Goal: Task Accomplishment & Management: Complete application form

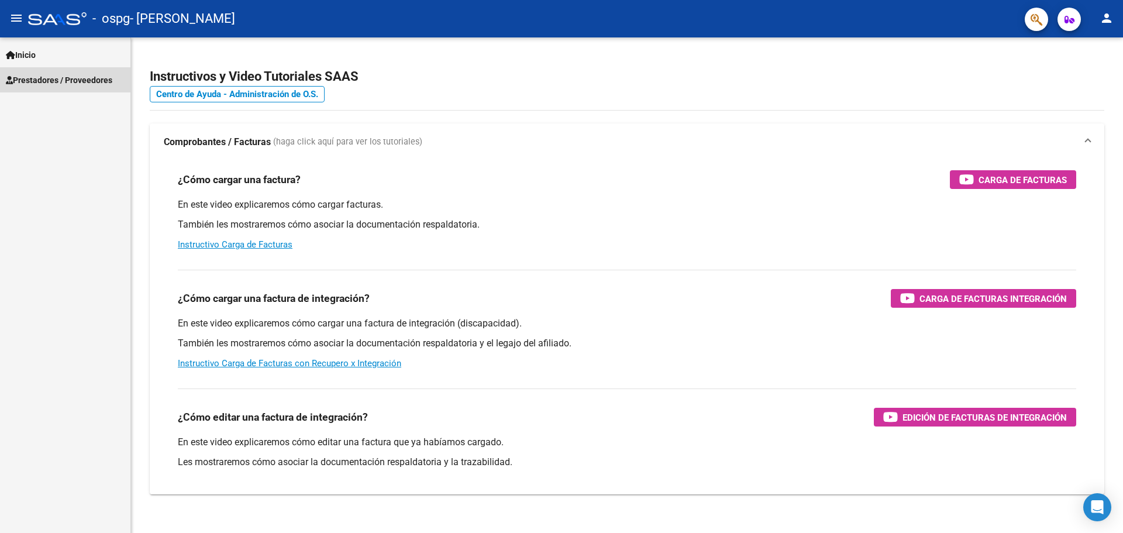
click at [60, 77] on span "Prestadores / Proveedores" at bounding box center [59, 80] width 106 height 13
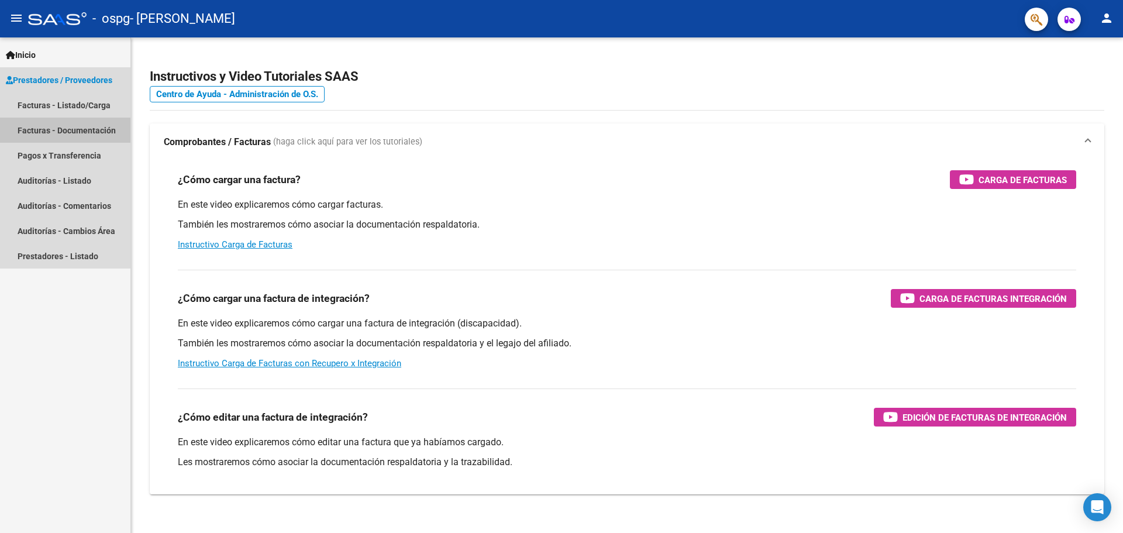
click at [56, 130] on link "Facturas - Documentación" at bounding box center [65, 130] width 130 height 25
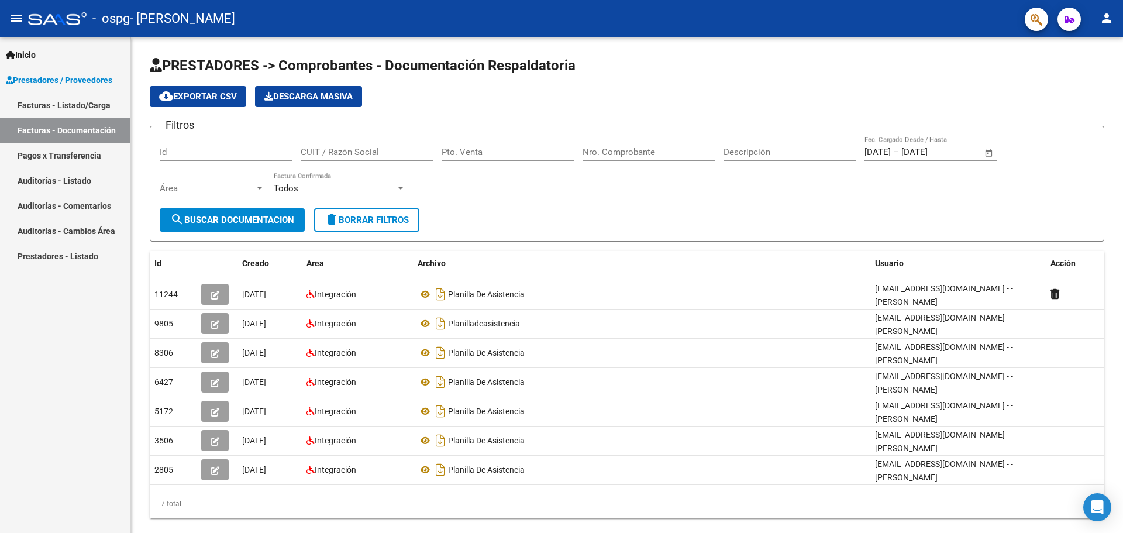
click at [75, 104] on link "Facturas - Listado/Carga" at bounding box center [65, 104] width 130 height 25
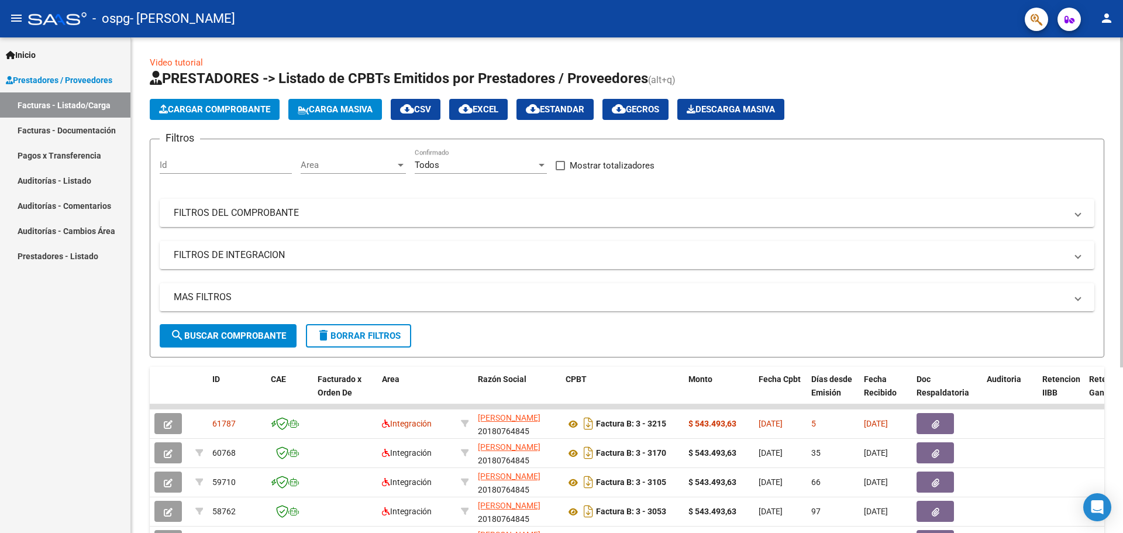
click at [222, 108] on span "Cargar Comprobante" at bounding box center [214, 109] width 111 height 11
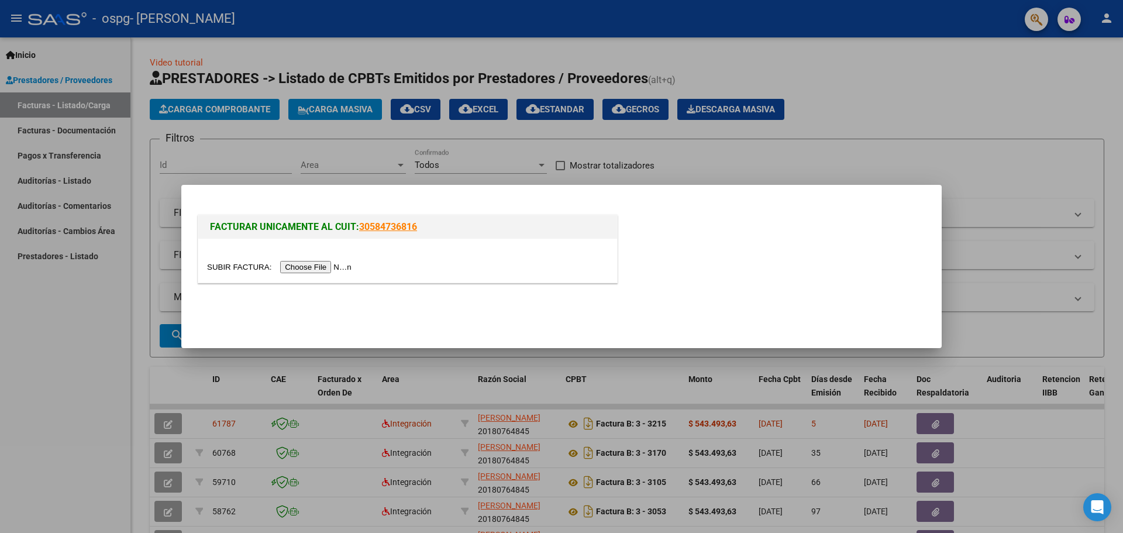
click at [309, 266] on input "file" at bounding box center [281, 267] width 148 height 12
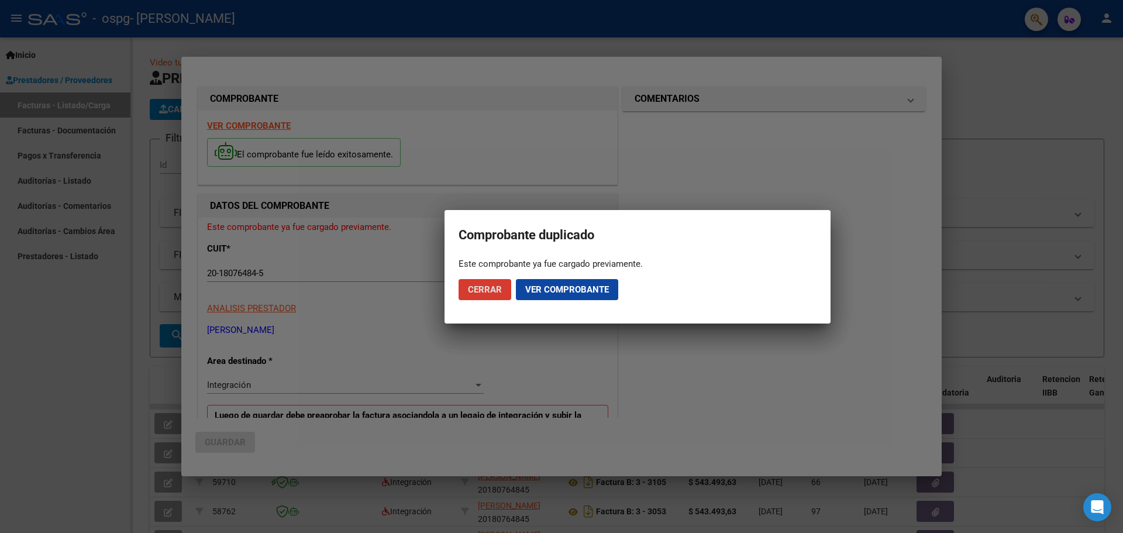
click at [564, 288] on span "Ver comprobante" at bounding box center [567, 289] width 84 height 11
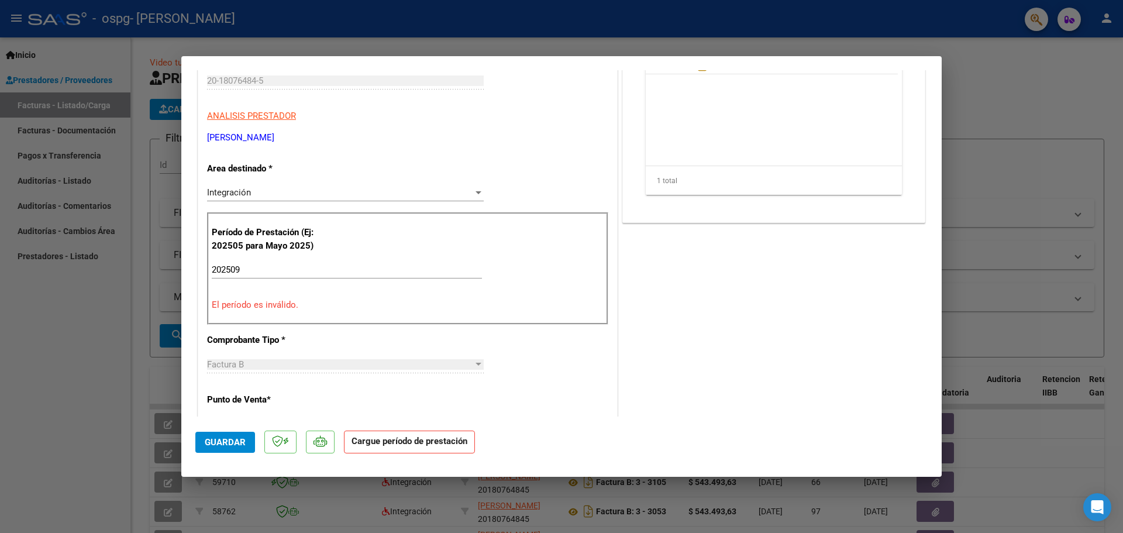
scroll to position [234, 0]
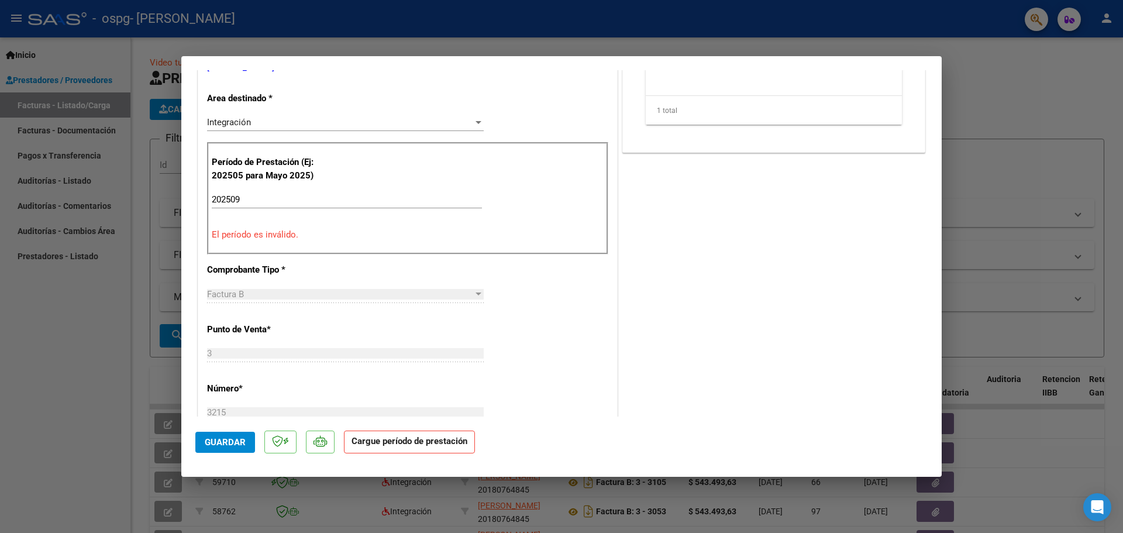
click at [240, 174] on p "Período de Prestación (Ej: 202505 para Mayo 2025)" at bounding box center [271, 169] width 118 height 26
click at [265, 174] on p "Período de Prestación (Ej: 202505 para Mayo 2025)" at bounding box center [271, 169] width 118 height 26
click at [249, 175] on p "Período de Prestación (Ej: 202505 para Mayo 2025)" at bounding box center [271, 169] width 118 height 26
click at [240, 175] on p "Período de Prestación (Ej: 202505 para Mayo 2025)" at bounding box center [271, 169] width 118 height 26
click at [247, 199] on input "202509" at bounding box center [347, 199] width 270 height 11
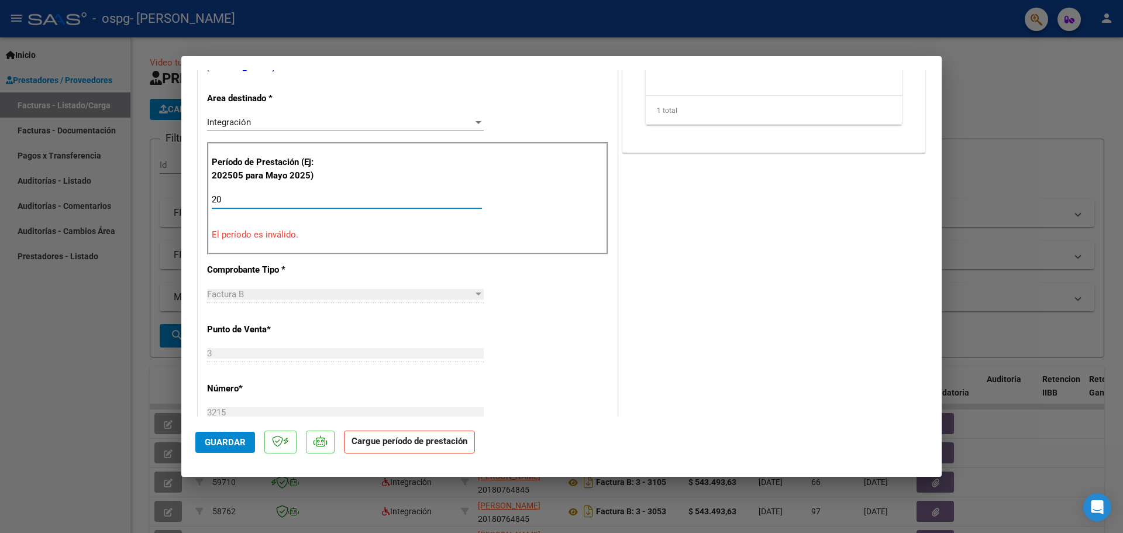
type input "2"
type input "202509"
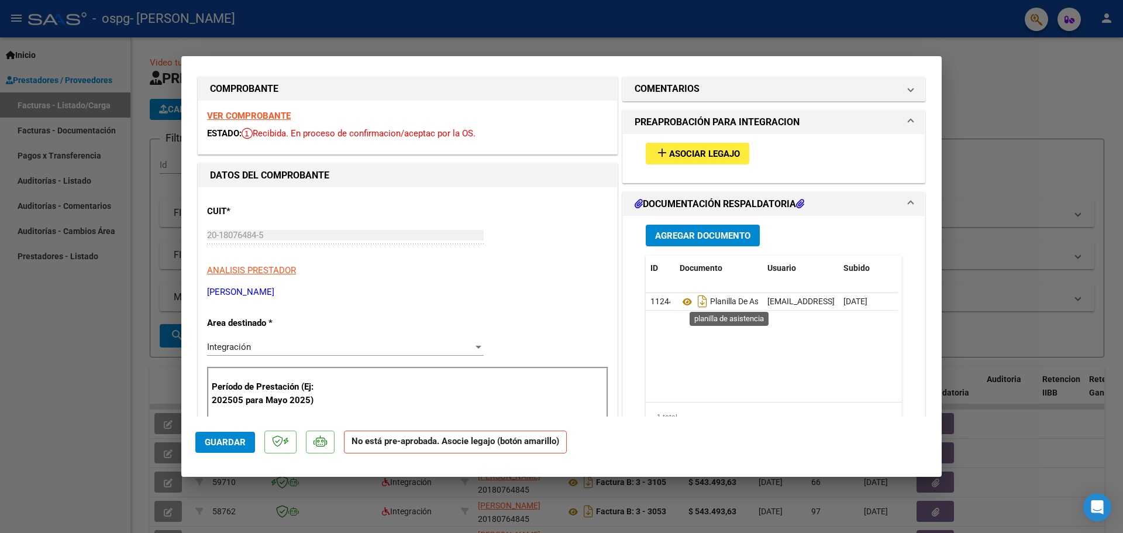
scroll to position [0, 0]
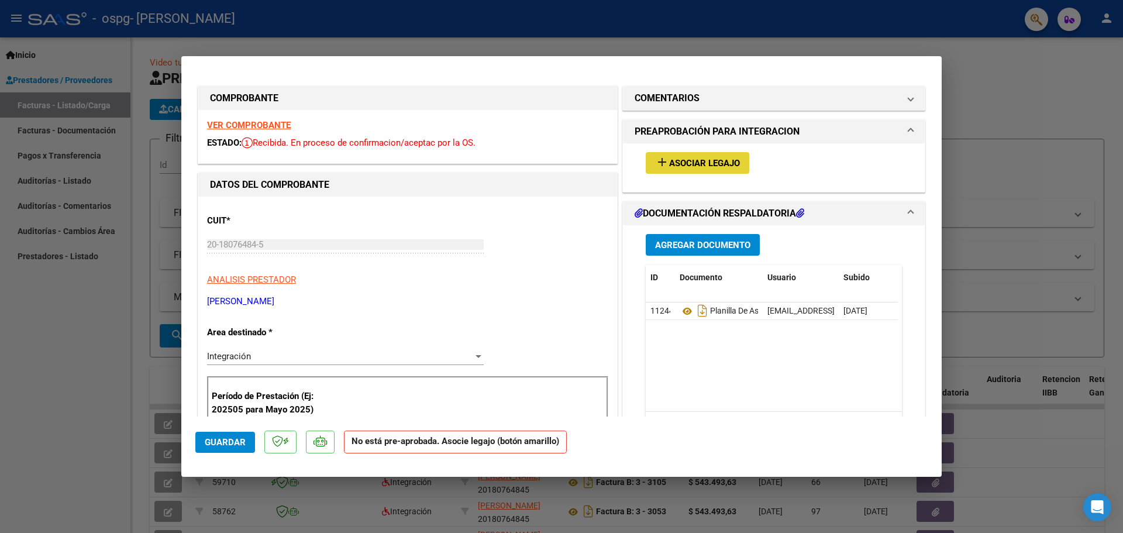
click at [696, 164] on span "Asociar Legajo" at bounding box center [704, 163] width 71 height 11
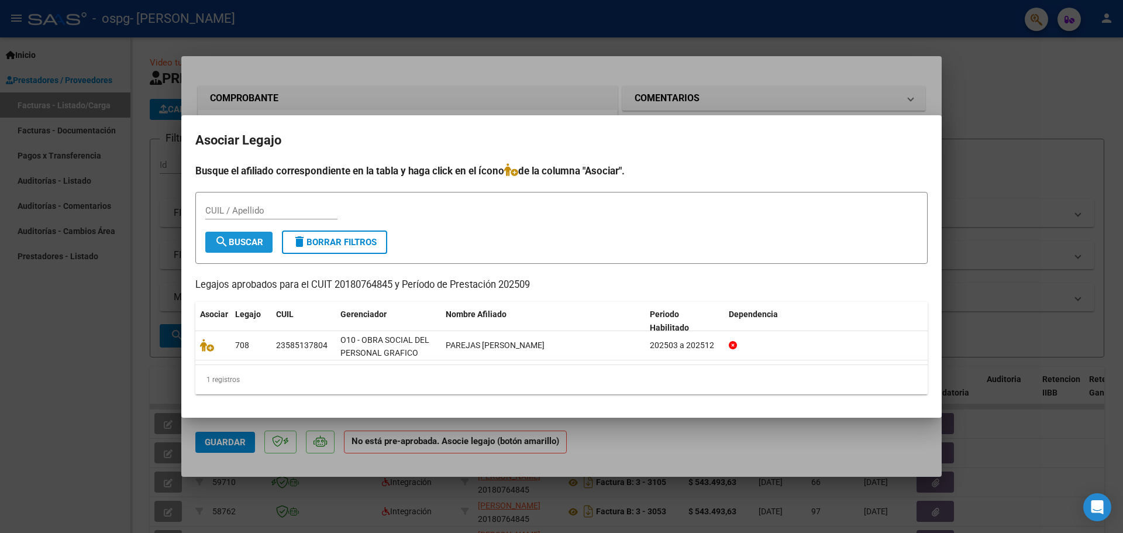
click at [260, 239] on span "search Buscar" at bounding box center [239, 242] width 49 height 11
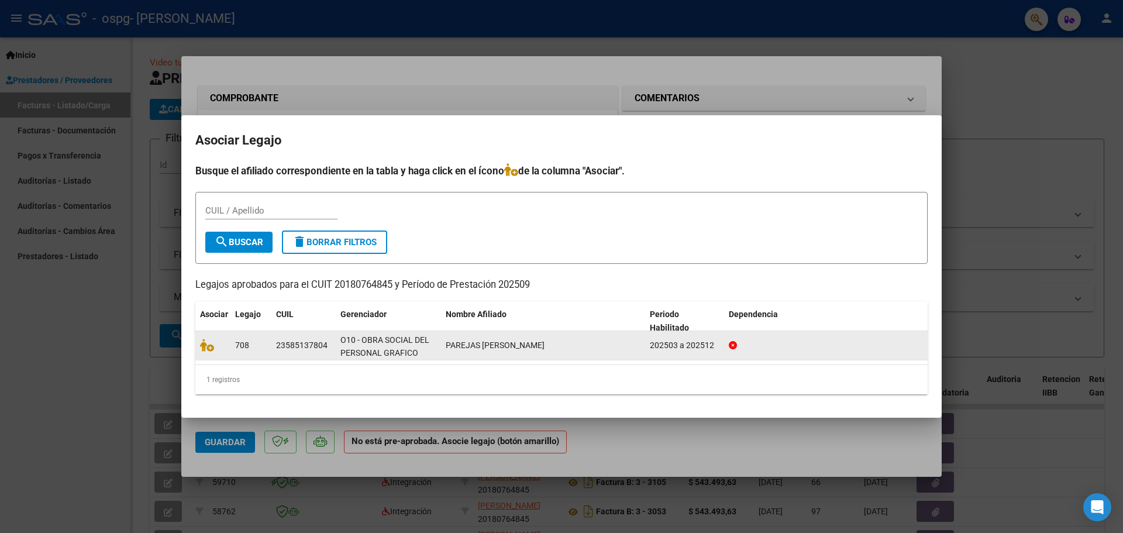
click at [620, 350] on div "PAREJAS [PERSON_NAME]" at bounding box center [543, 345] width 195 height 13
click at [210, 346] on icon at bounding box center [207, 345] width 14 height 13
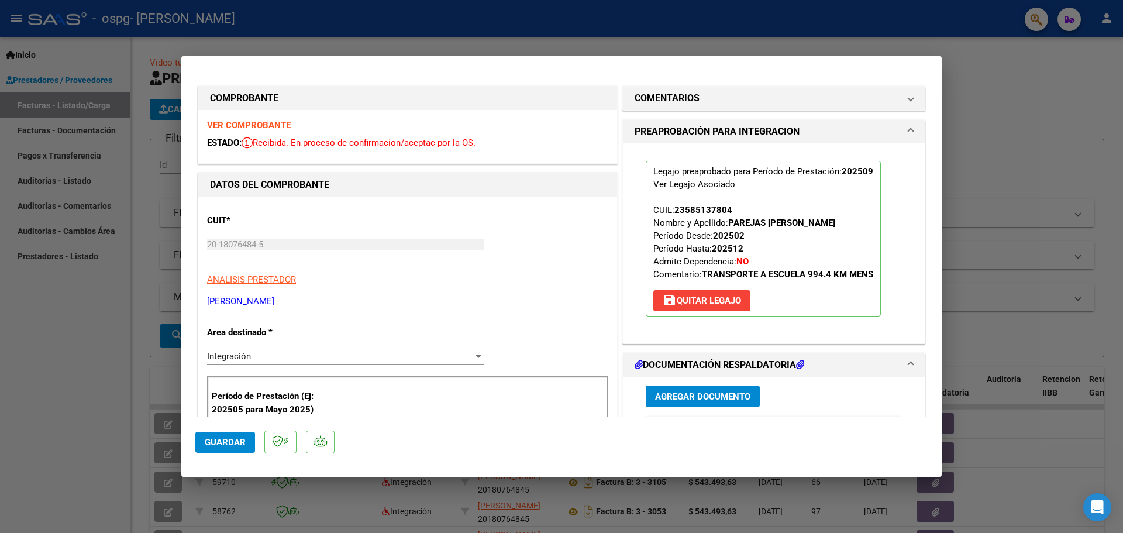
drag, startPoint x: 1014, startPoint y: 91, endPoint x: 1008, endPoint y: 99, distance: 10.1
click at [1014, 92] on div at bounding box center [561, 266] width 1123 height 533
type input "$ 0,00"
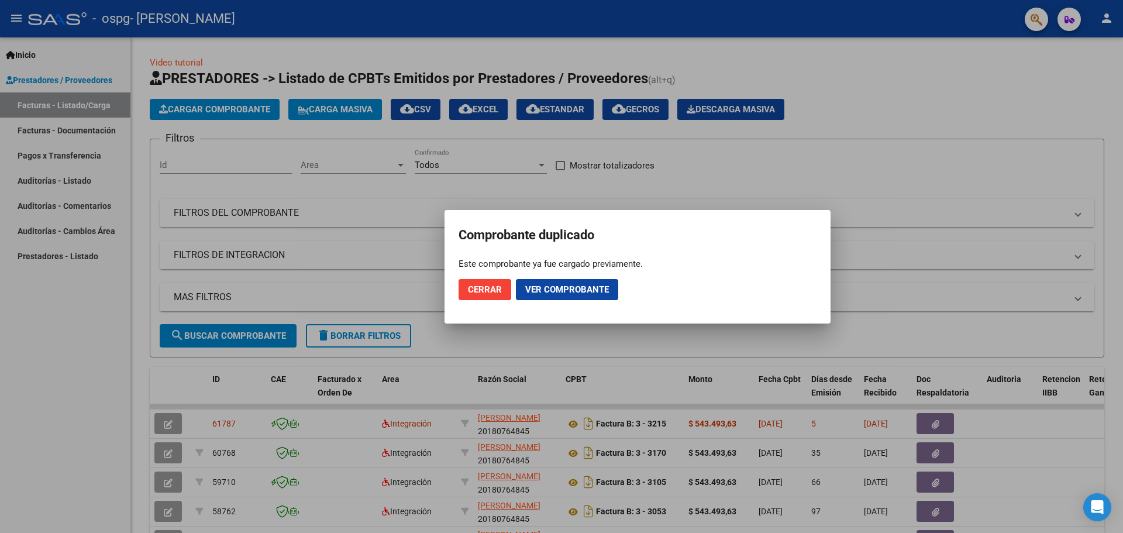
click at [957, 185] on div at bounding box center [561, 266] width 1123 height 533
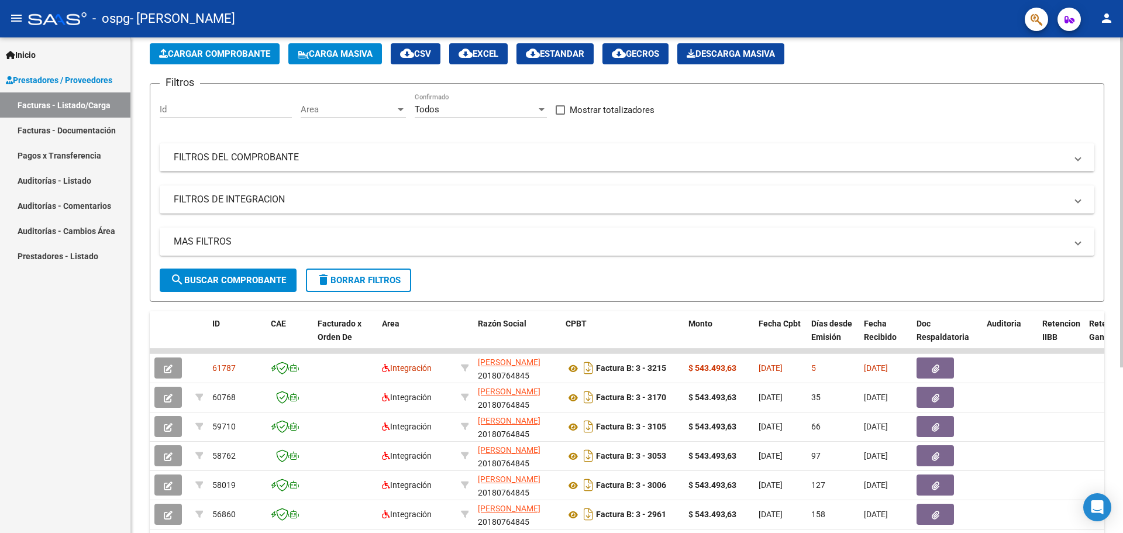
scroll to position [58, 0]
